Goal: Navigation & Orientation: Go to known website

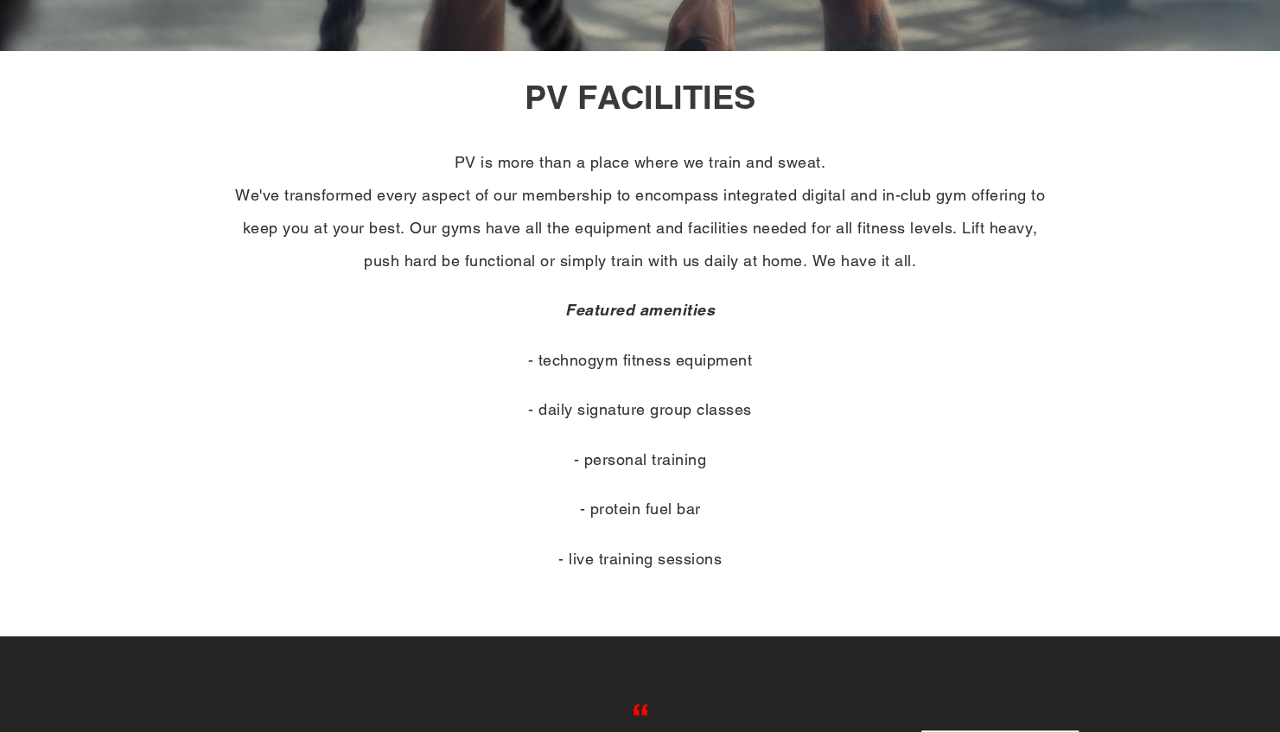
scroll to position [389, 0]
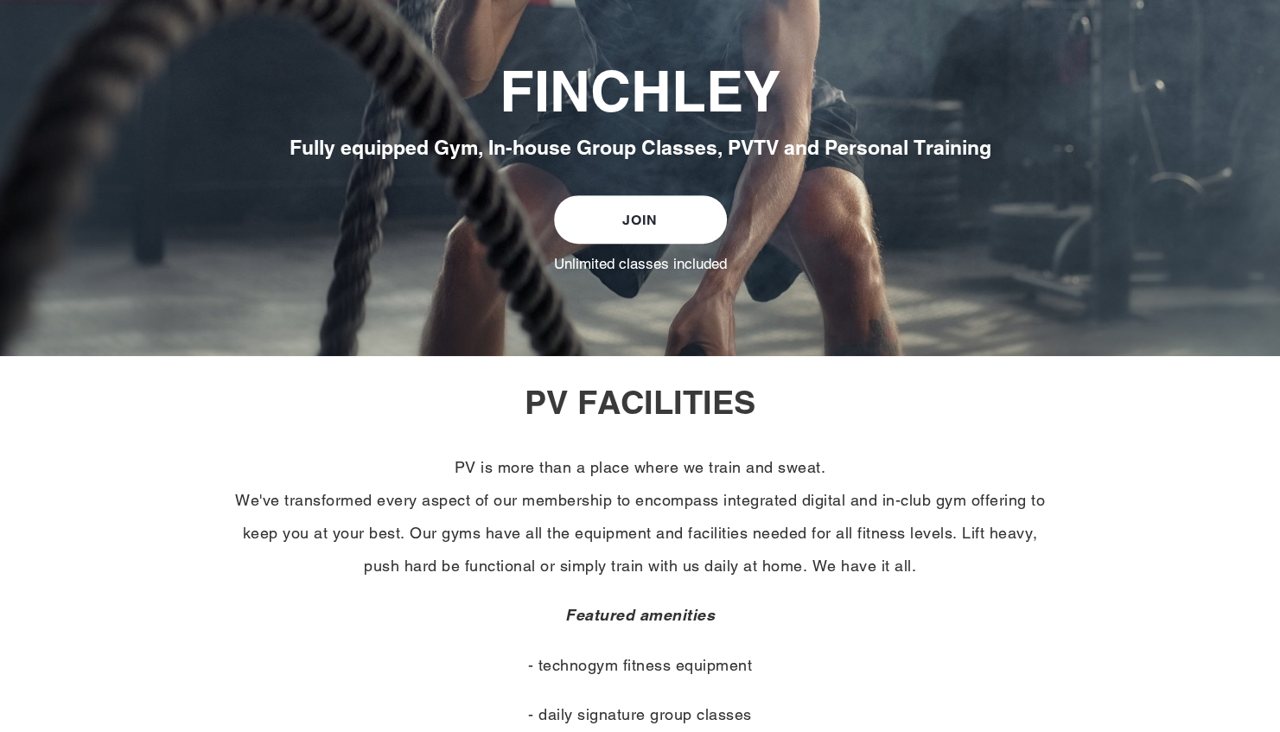
click at [667, 214] on link "JOIN" at bounding box center [640, 219] width 173 height 48
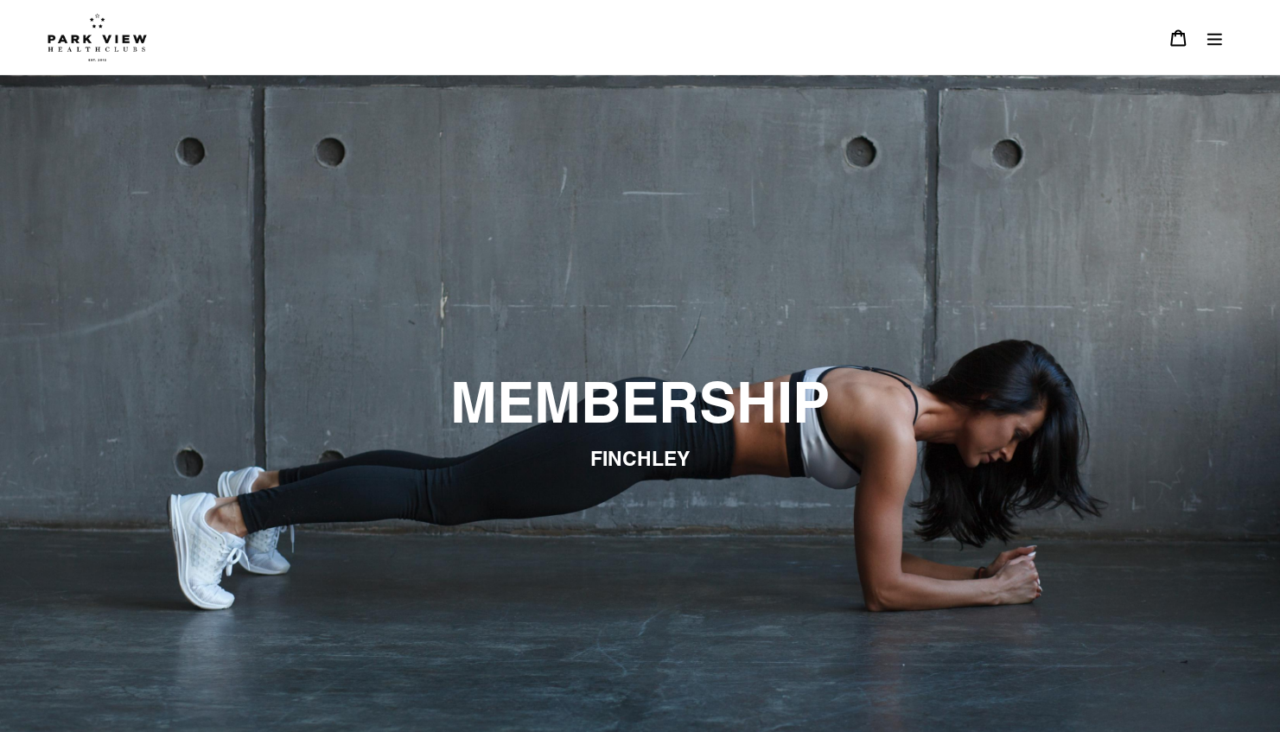
click at [1213, 36] on icon "Menu" at bounding box center [1214, 37] width 17 height 17
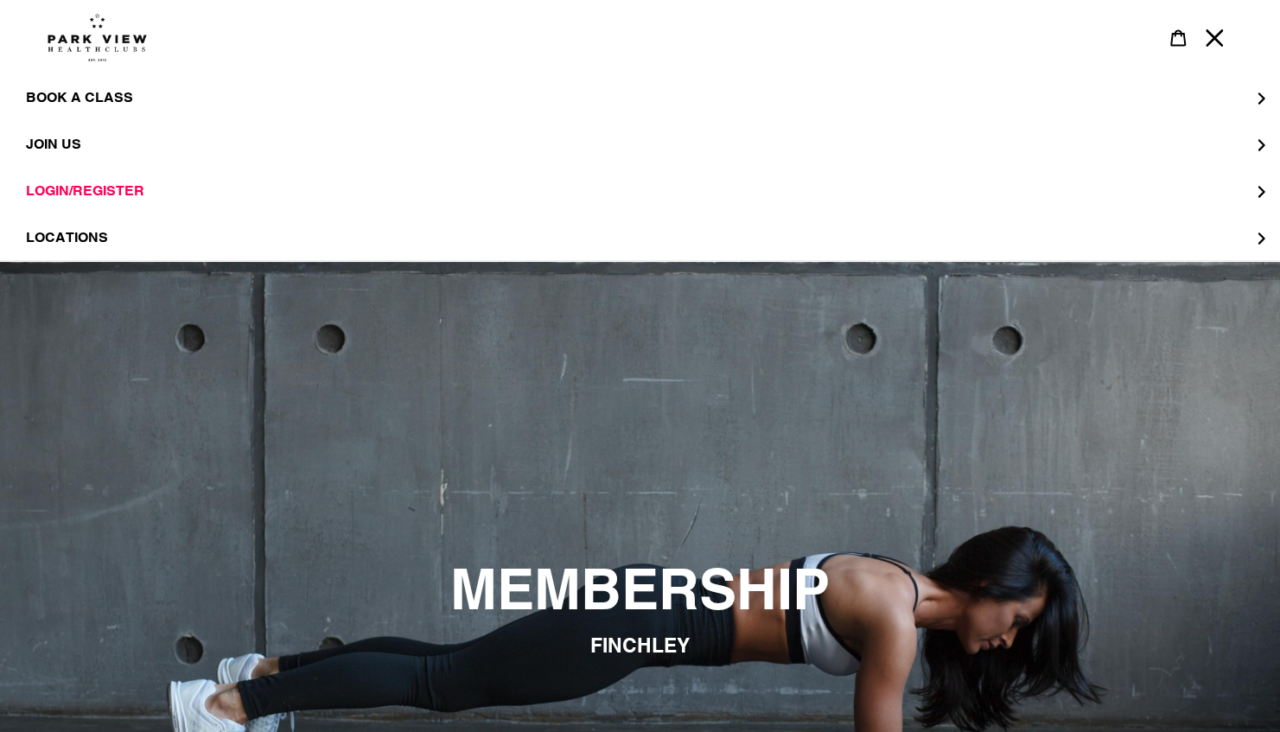
click at [106, 33] on img at bounding box center [97, 37] width 99 height 48
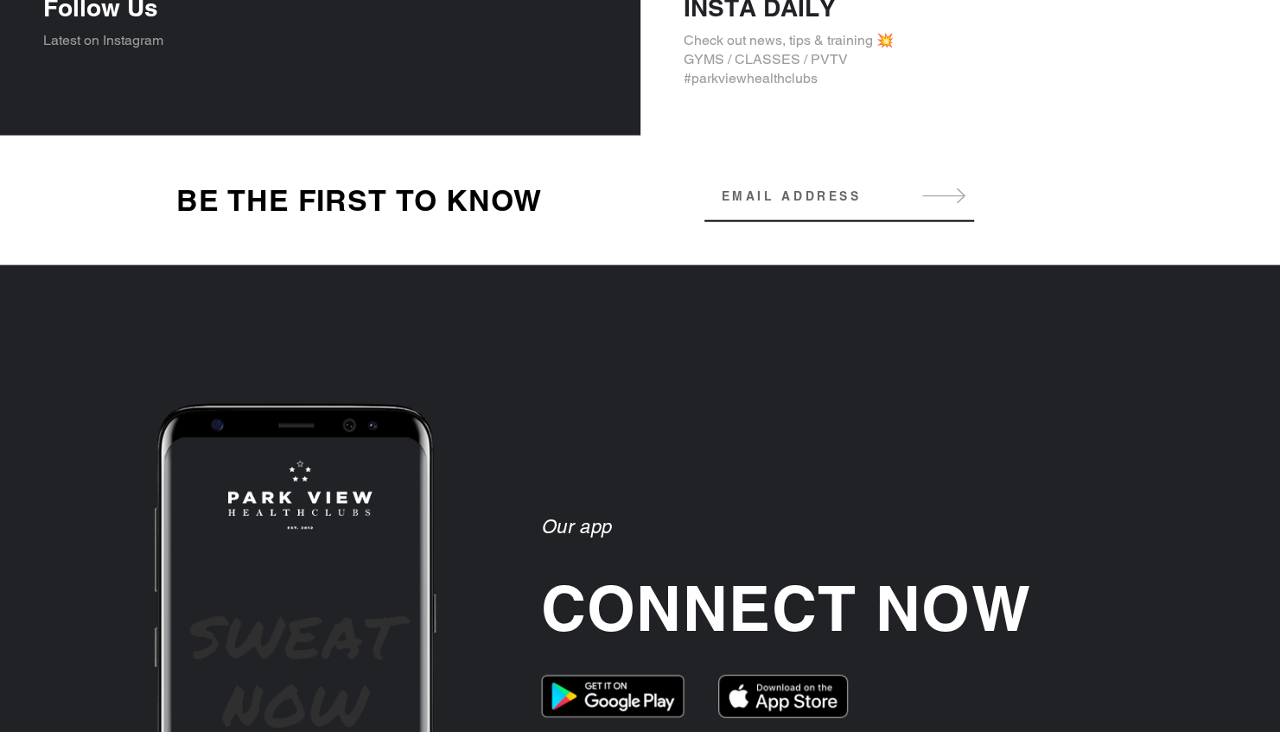
scroll to position [2087, 0]
